Goal: Task Accomplishment & Management: Manage account settings

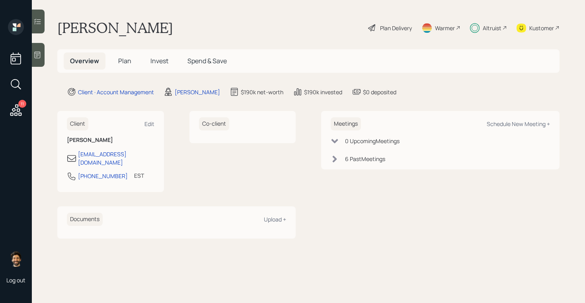
click at [127, 63] on span "Plan" at bounding box center [124, 61] width 13 height 9
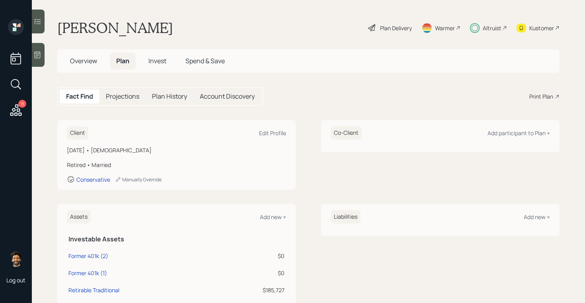
click at [383, 25] on div "Plan Delivery" at bounding box center [396, 28] width 32 height 8
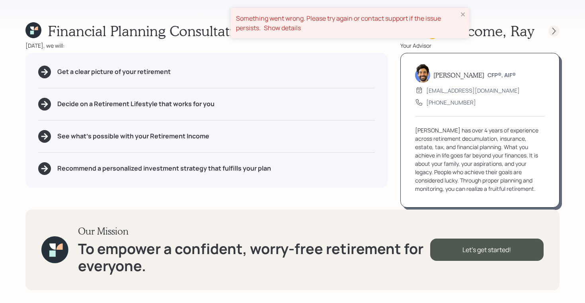
click at [551, 31] on icon at bounding box center [554, 31] width 8 height 8
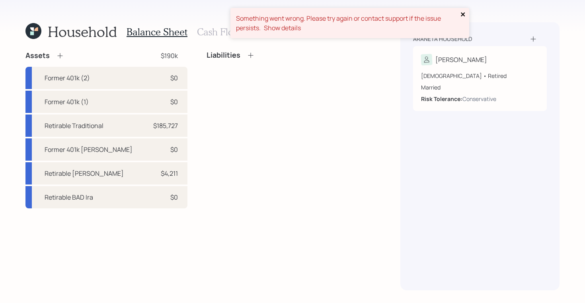
click at [460, 15] on icon "close" at bounding box center [463, 14] width 6 height 6
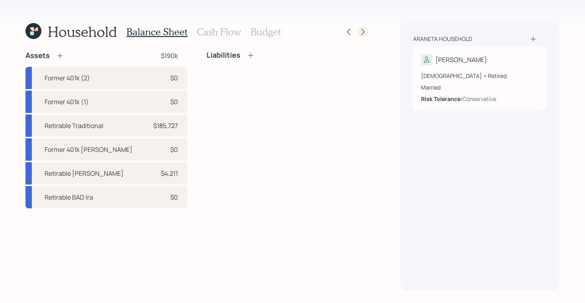
click at [362, 31] on icon at bounding box center [363, 32] width 8 height 8
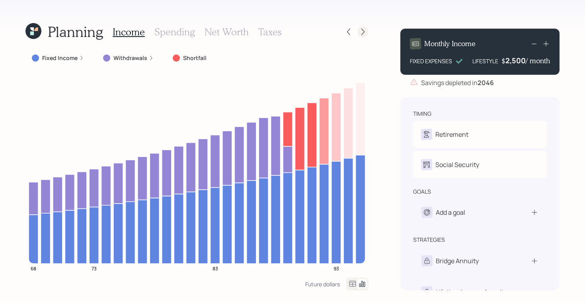
click at [364, 30] on icon at bounding box center [363, 32] width 8 height 8
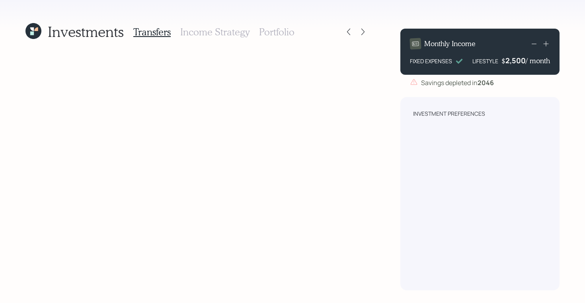
click at [274, 34] on h3 "Portfolio" at bounding box center [276, 32] width 35 height 12
click at [212, 31] on h3 "Income Strategy" at bounding box center [214, 32] width 69 height 12
click at [148, 34] on h3 "Transfers" at bounding box center [151, 32] width 37 height 12
click at [32, 26] on icon at bounding box center [33, 31] width 16 height 16
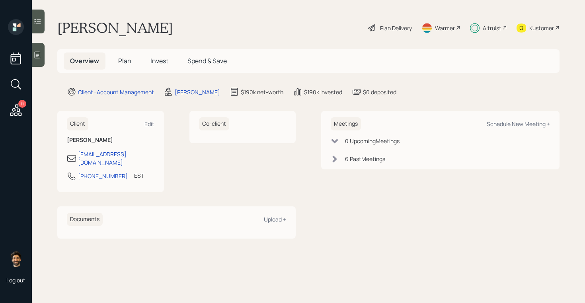
click at [152, 57] on span "Invest" at bounding box center [159, 61] width 18 height 9
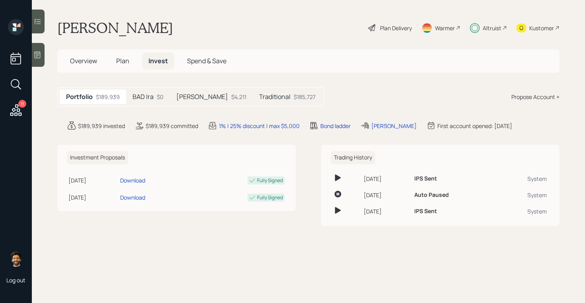
click at [157, 95] on div "$0" at bounding box center [160, 97] width 7 height 8
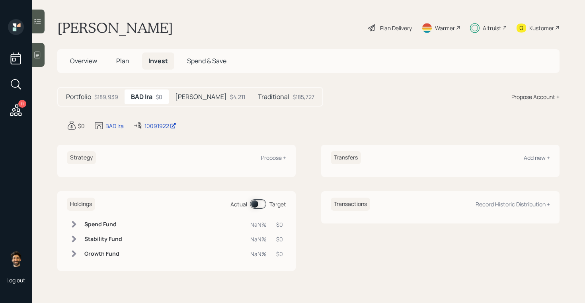
click at [230, 95] on div "$4,211" at bounding box center [237, 97] width 15 height 8
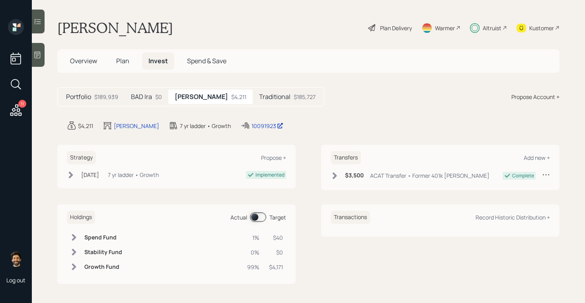
click at [259, 93] on h5 "Traditional" at bounding box center [274, 97] width 31 height 8
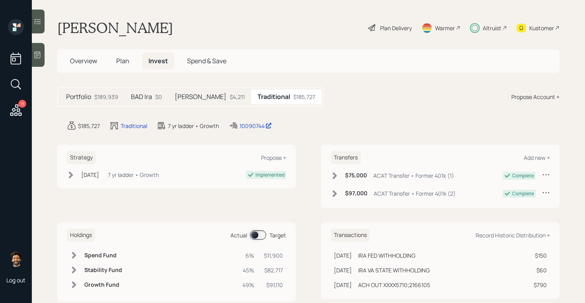
click at [153, 96] on div "BAD Ira $0" at bounding box center [147, 97] width 44 height 15
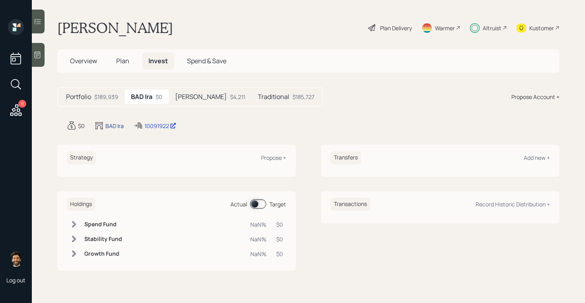
click at [115, 127] on div "BAD Ira" at bounding box center [114, 126] width 18 height 8
select select "traditional"
click at [153, 127] on div "10091922" at bounding box center [160, 126] width 32 height 8
click at [258, 94] on h5 "Traditional" at bounding box center [273, 97] width 31 height 8
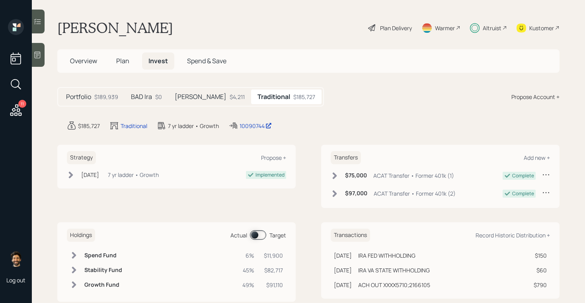
scroll to position [18, 0]
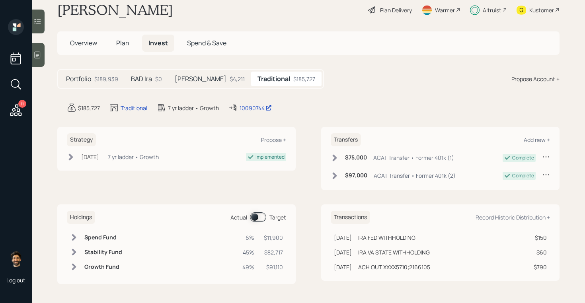
click at [93, 255] on h6 "Stability Fund" at bounding box center [103, 252] width 38 height 7
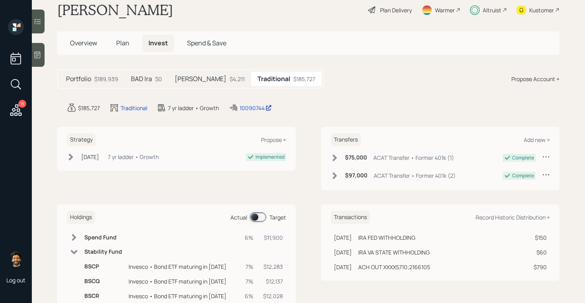
click at [94, 255] on h6 "Stability Fund" at bounding box center [103, 252] width 38 height 7
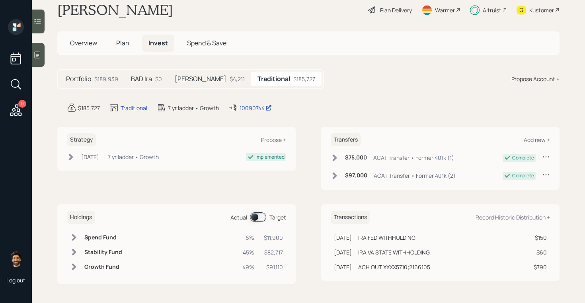
click at [94, 270] on h6 "Growth Fund" at bounding box center [103, 267] width 38 height 7
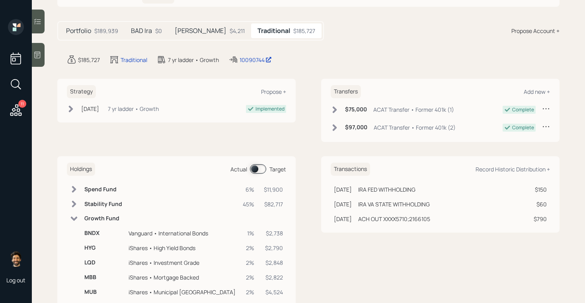
scroll to position [0, 0]
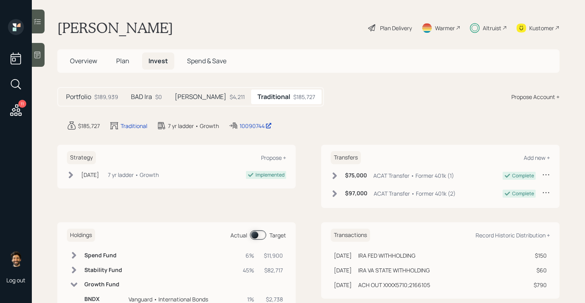
click at [492, 26] on div "Altruist" at bounding box center [492, 28] width 19 height 8
